Goal: Task Accomplishment & Management: Use online tool/utility

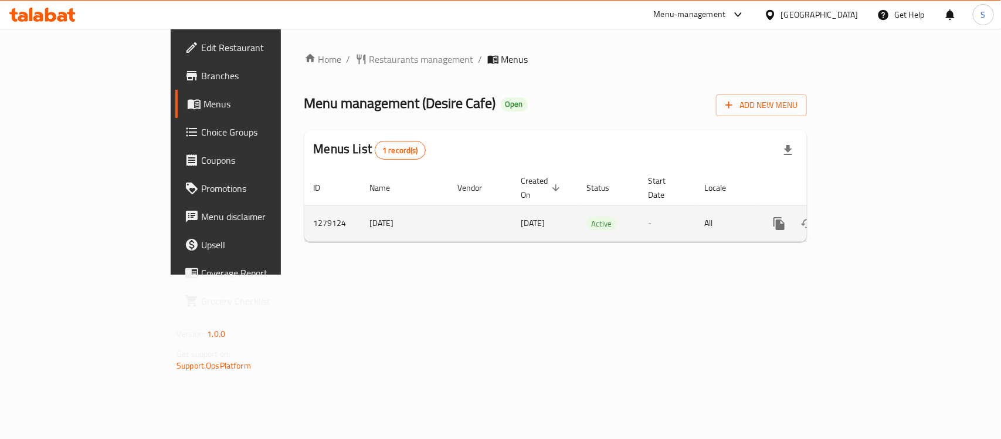
click at [871, 216] on icon "enhanced table" at bounding box center [864, 223] width 14 height 14
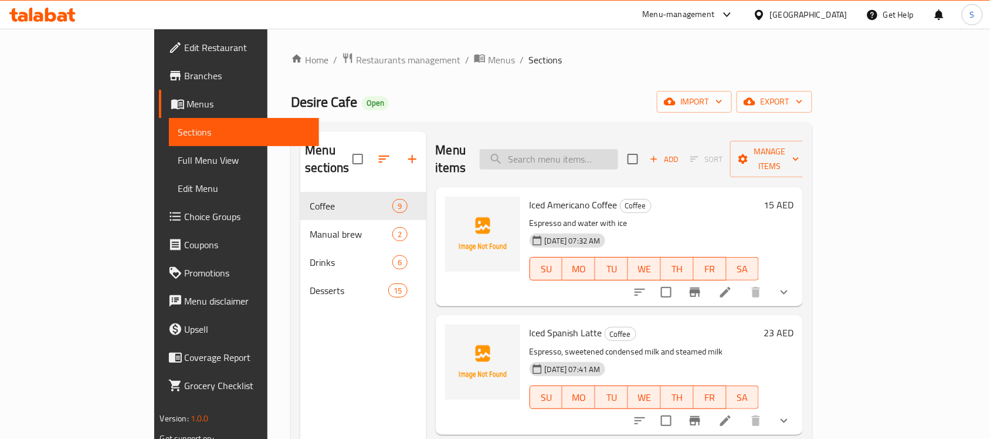
click at [592, 154] on input "search" at bounding box center [549, 159] width 138 height 21
paste input "756965"
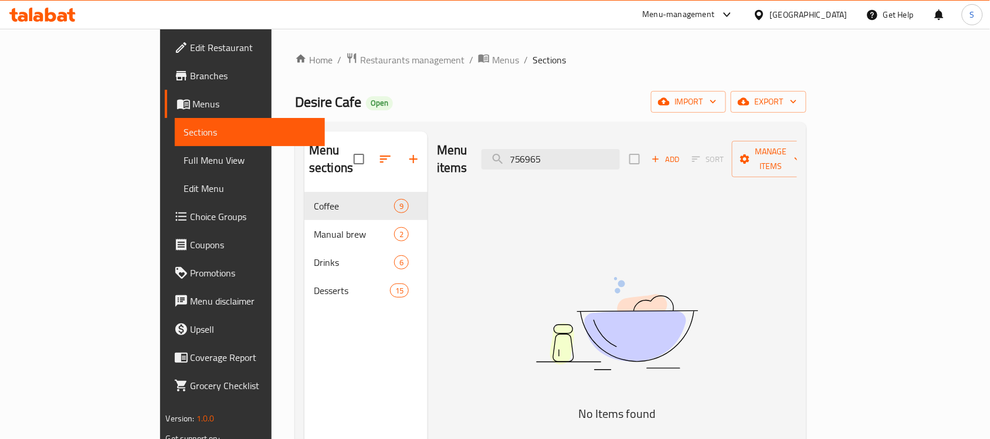
click at [573, 215] on div "Menu items 756965 Add Sort Manage items No Items found" at bounding box center [611, 350] width 369 height 439
click at [626, 138] on div "Menu items 756965 Add Sort Manage items" at bounding box center [617, 159] width 360 height 56
click at [304, 358] on div "Menu sections Coffee 9 Manual brew 2 Drinks 6 Desserts 15" at bounding box center [365, 350] width 123 height 439
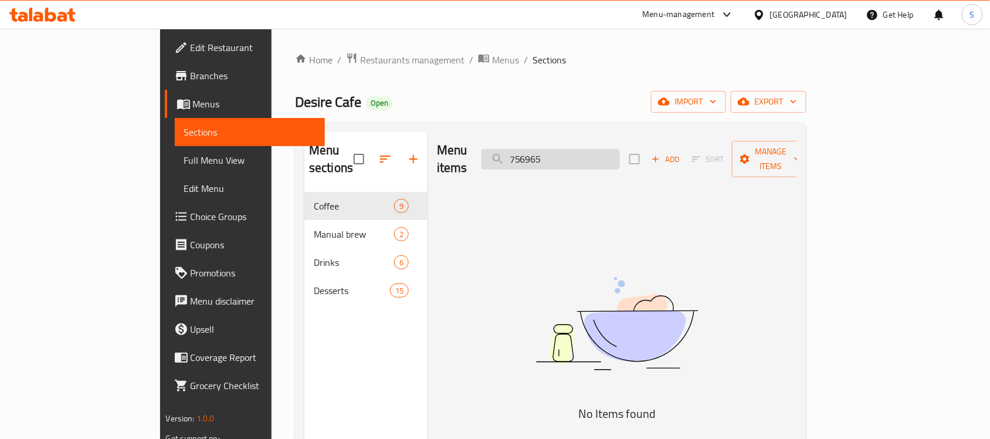
click at [549, 158] on input "756965" at bounding box center [550, 159] width 138 height 21
paste input "Chocolate Strawberry Cup"
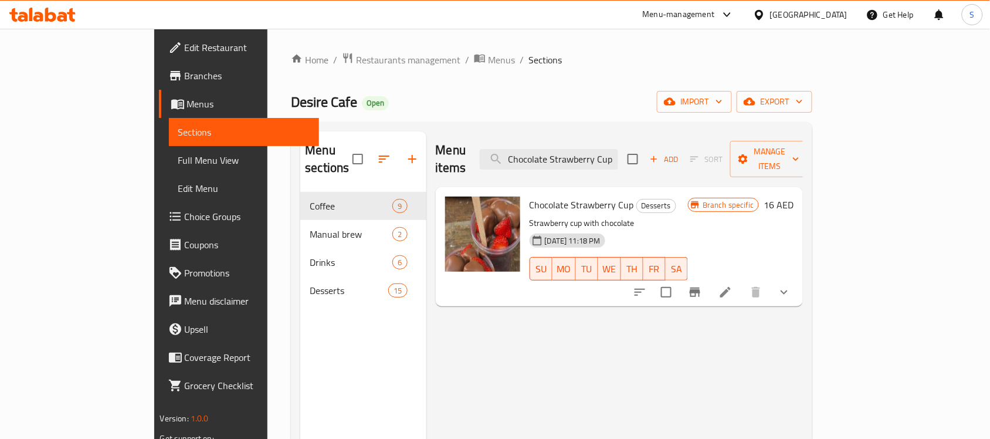
type input "Chocolate Strawberry Cup"
click at [742, 281] on li at bounding box center [725, 291] width 33 height 21
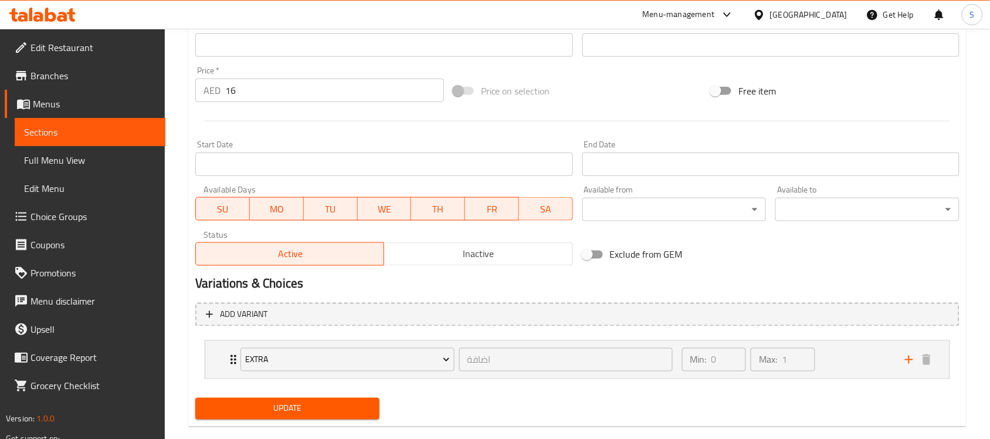
scroll to position [426, 0]
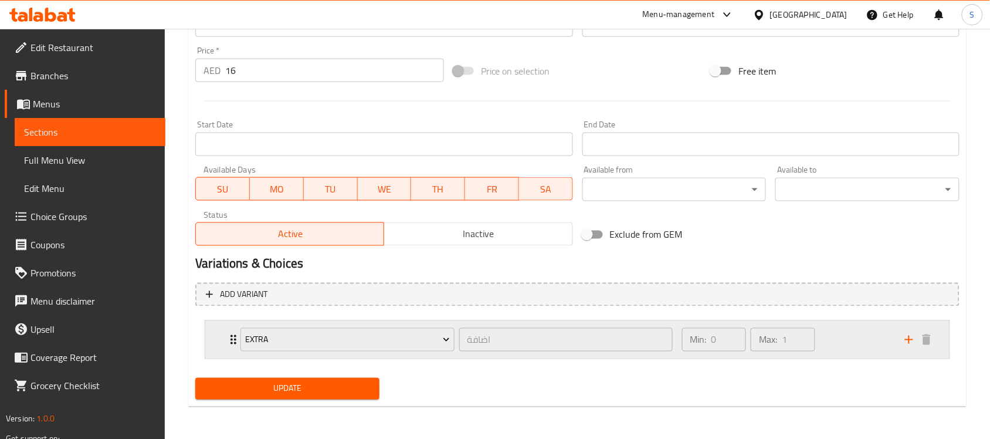
click at [872, 353] on div "Min: 0 ​ Max: 1 ​" at bounding box center [786, 340] width 223 height 38
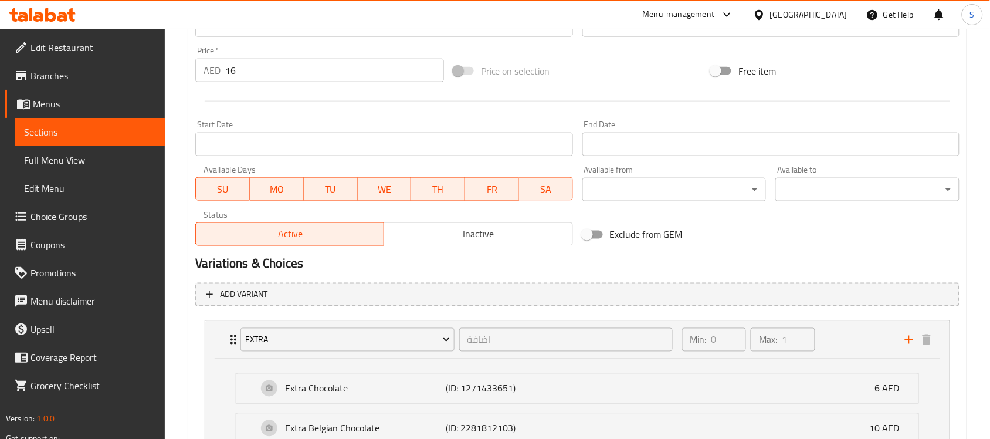
click at [52, 218] on span "Choice Groups" at bounding box center [92, 216] width 125 height 14
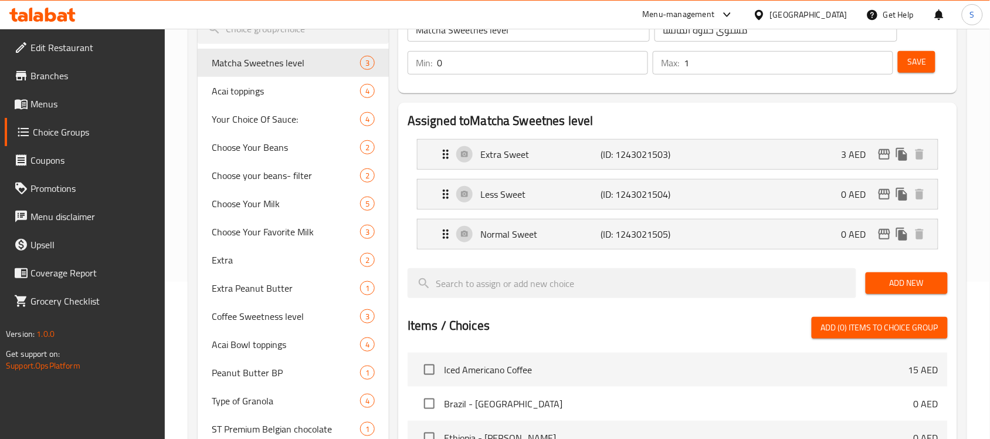
scroll to position [55, 0]
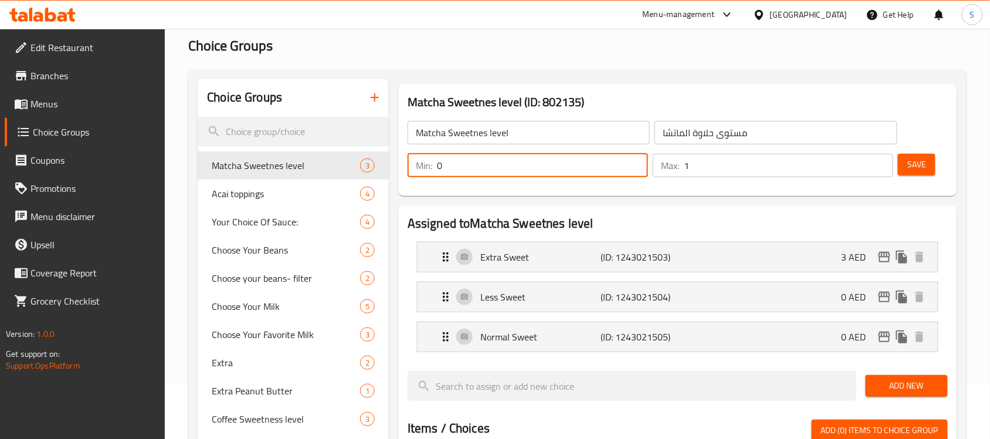
drag, startPoint x: 444, startPoint y: 167, endPoint x: 426, endPoint y: 164, distance: 19.0
click at [426, 164] on div "Min: 0 ​" at bounding box center [527, 165] width 240 height 23
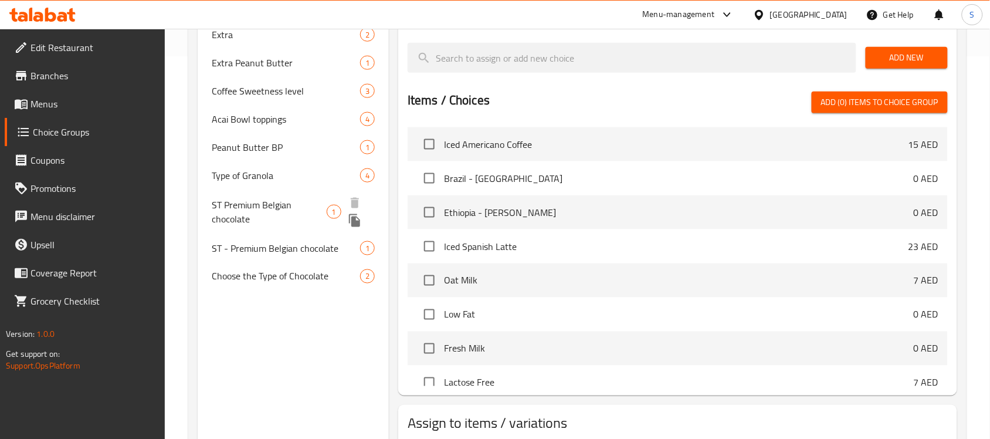
scroll to position [366, 0]
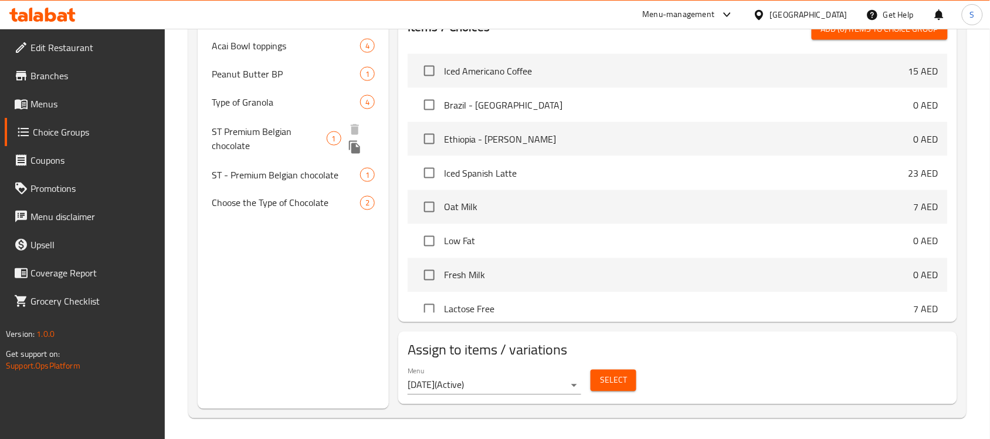
scroll to position [458, 0]
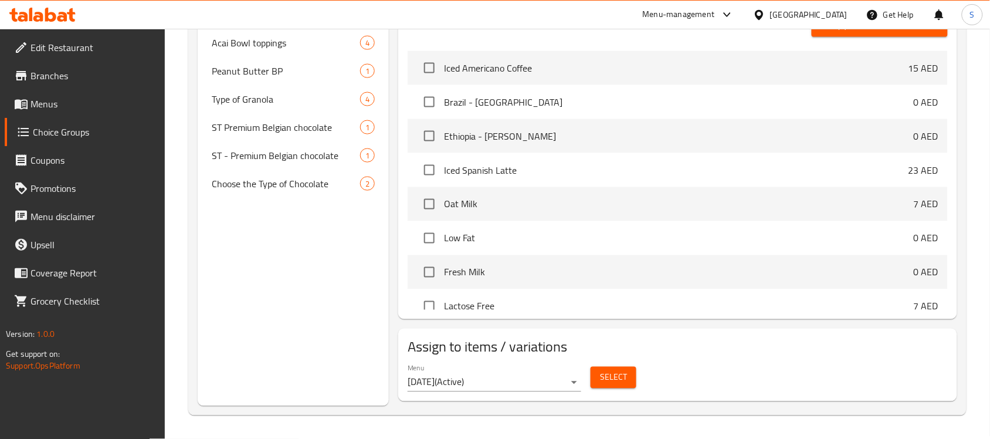
click at [332, 276] on div "Choice Groups Matcha Sweetnes level 3 Acai toppings 4 Your Choice Of Sauce: 4 C…" at bounding box center [293, 40] width 191 height 731
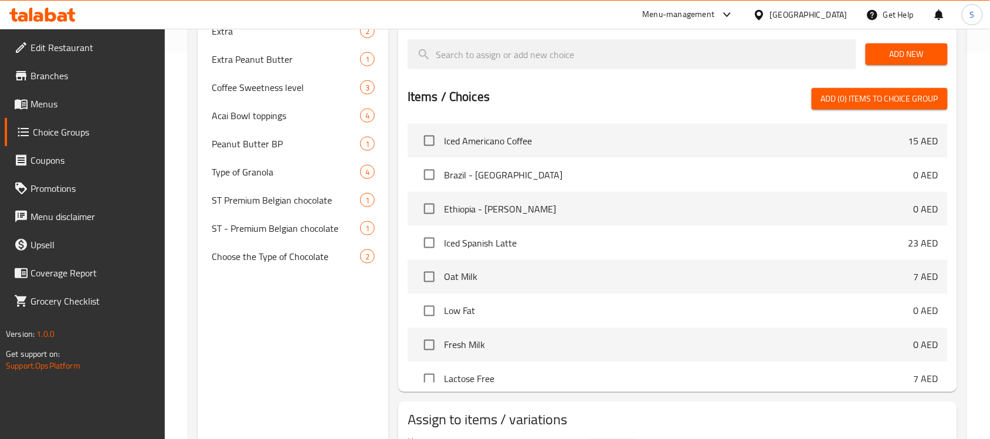
scroll to position [385, 0]
